Goal: Transaction & Acquisition: Purchase product/service

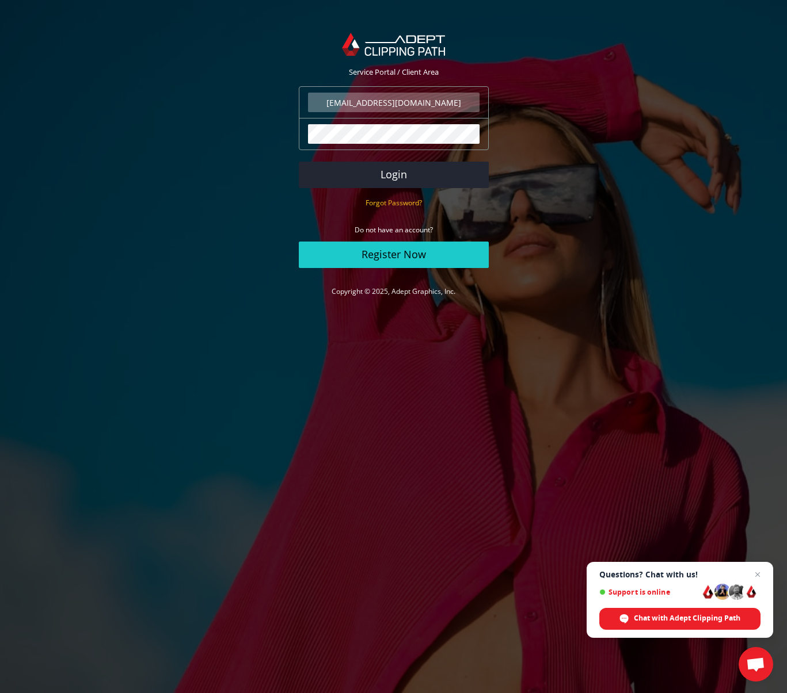
type input "info@danielarettore.com"
click at [396, 175] on button "Login" at bounding box center [394, 175] width 190 height 26
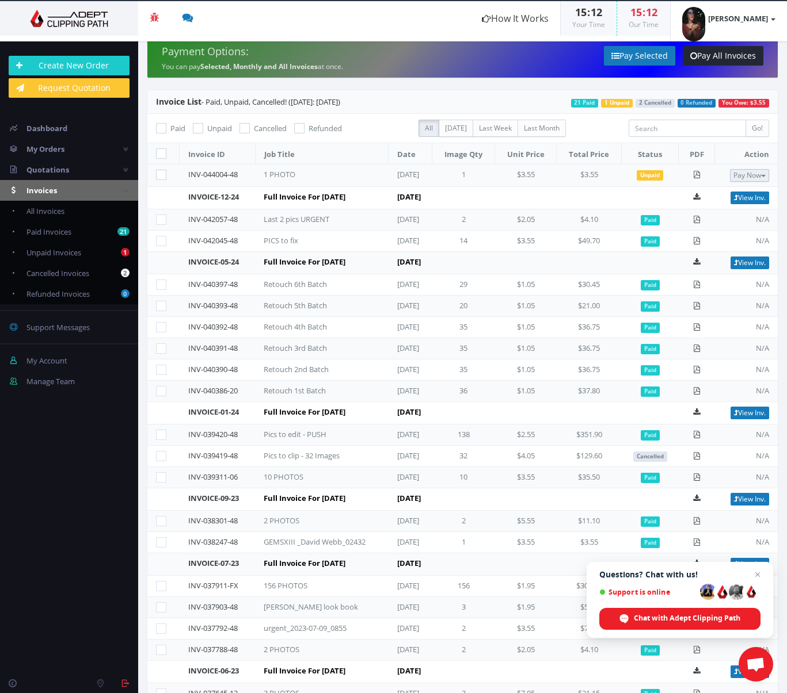
click at [744, 176] on button "Pay Now" at bounding box center [749, 175] width 39 height 13
click at [711, 195] on span "PayPal" at bounding box center [711, 194] width 26 height 11
